Goal: Task Accomplishment & Management: Manage account settings

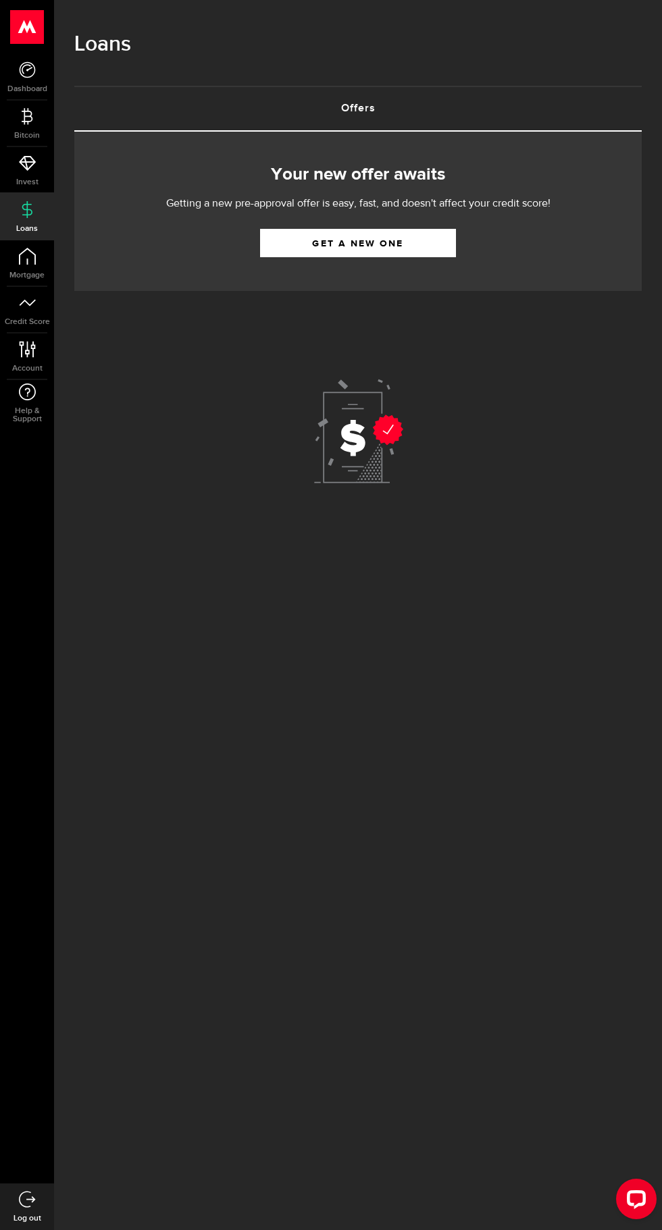
click at [43, 275] on span "Mortgage" at bounding box center [27, 275] width 54 height 8
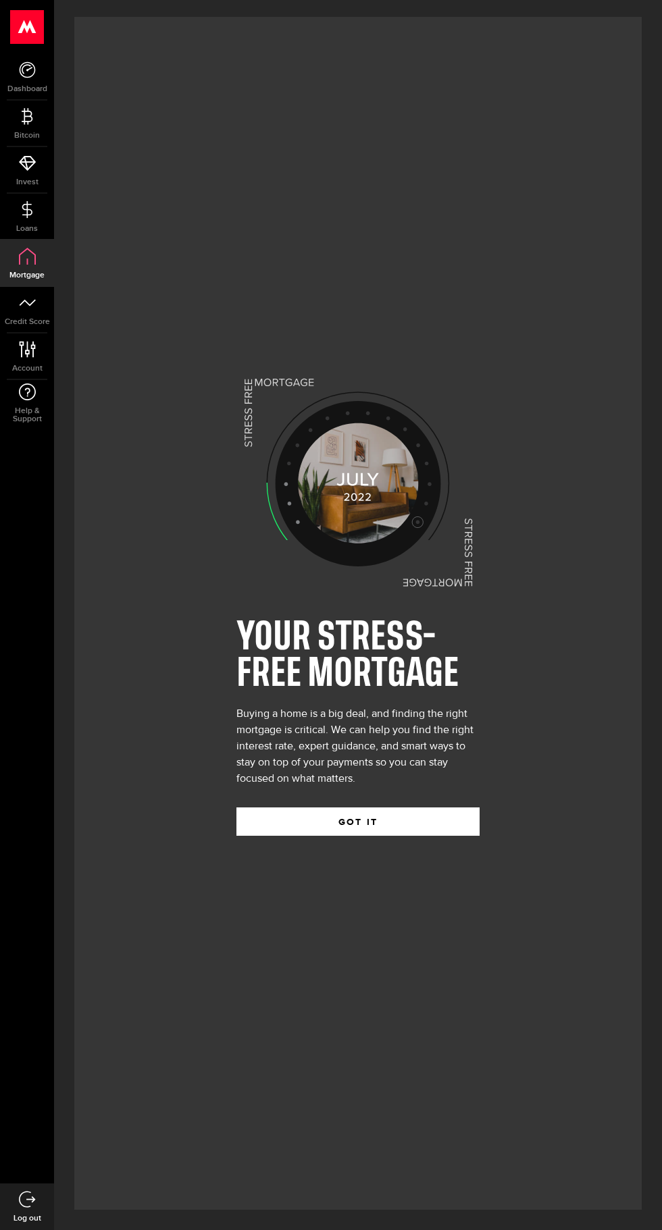
click at [43, 309] on link "Credit Score" at bounding box center [27, 310] width 54 height 46
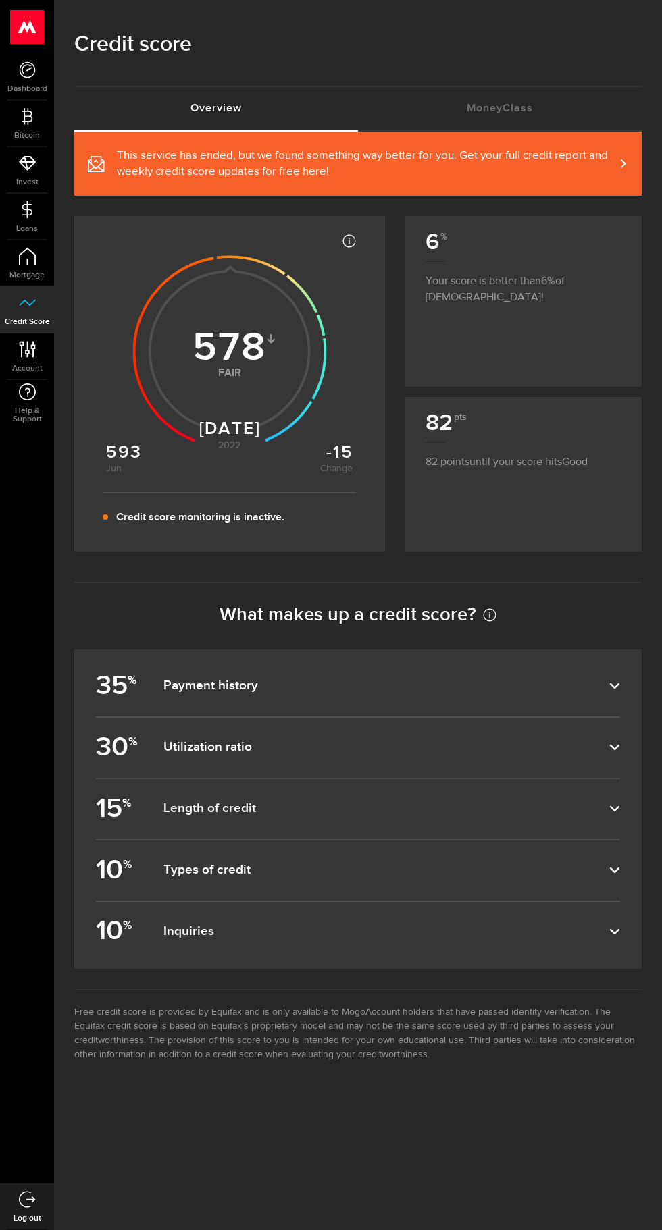
click at [611, 691] on icon at bounding box center [614, 686] width 11 height 11
click at [0, 0] on input "35 % Payment history" at bounding box center [0, 0] width 0 height 0
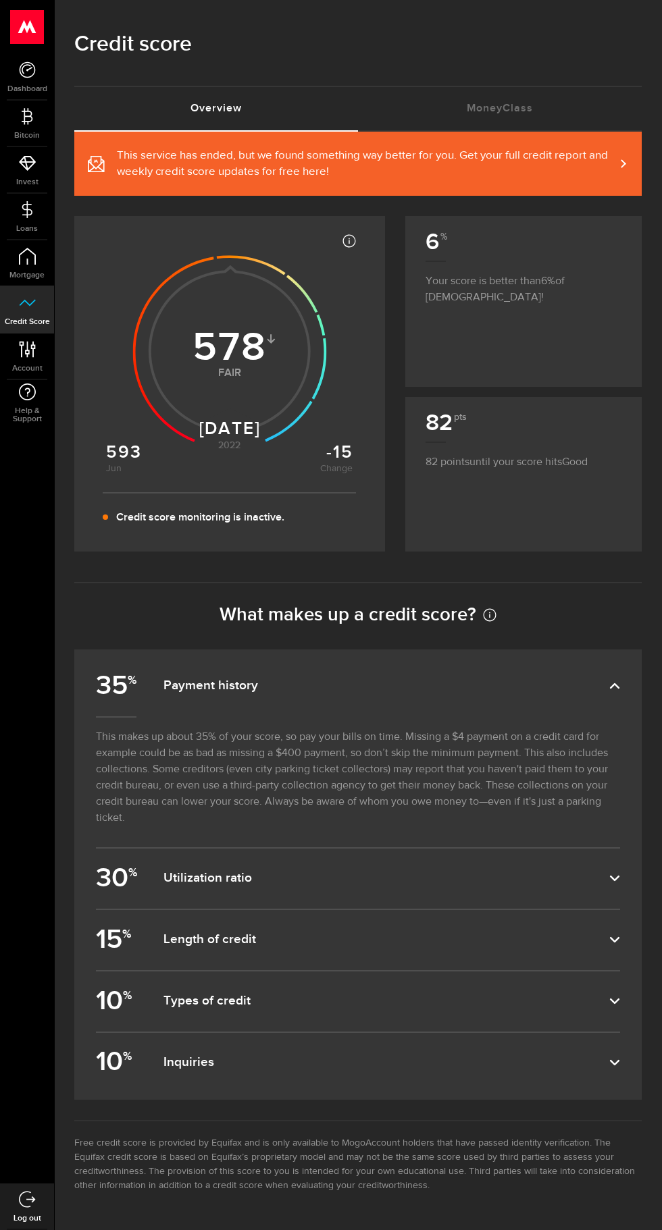
click at [27, 349] on use at bounding box center [27, 349] width 16 height 16
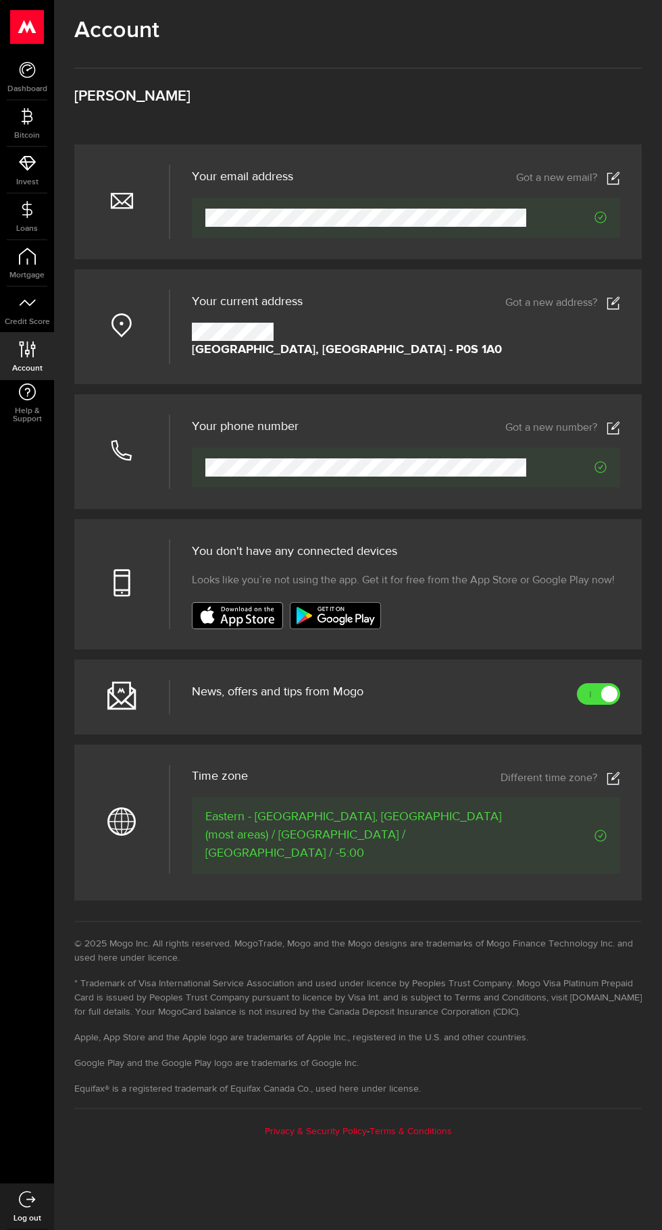
click at [602, 705] on link at bounding box center [598, 694] width 43 height 22
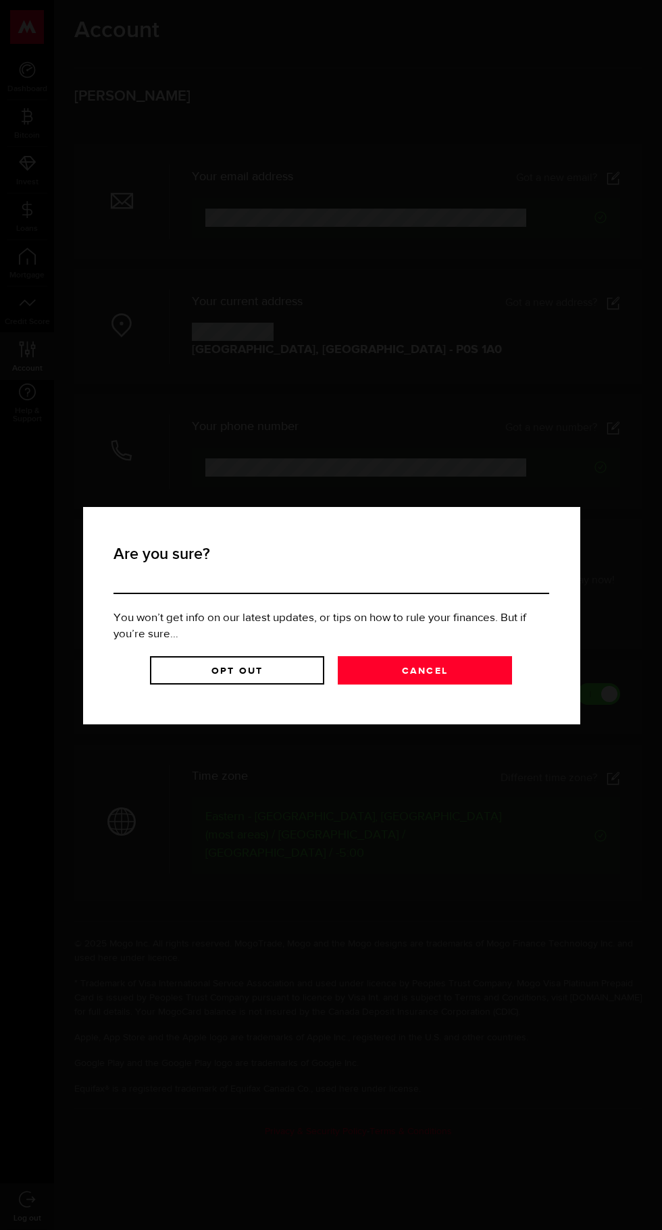
click at [261, 666] on link "Opt Out" at bounding box center [237, 670] width 174 height 28
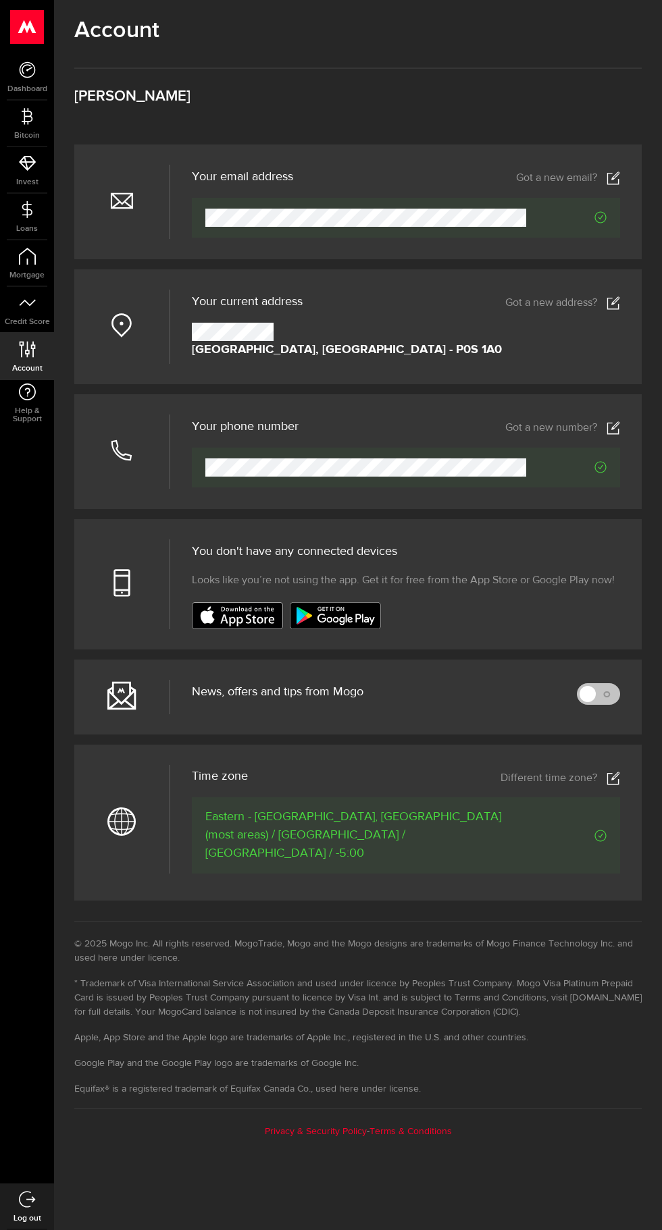
click at [42, 415] on span "Help & Support" at bounding box center [27, 415] width 54 height 16
